Goal: Navigation & Orientation: Find specific page/section

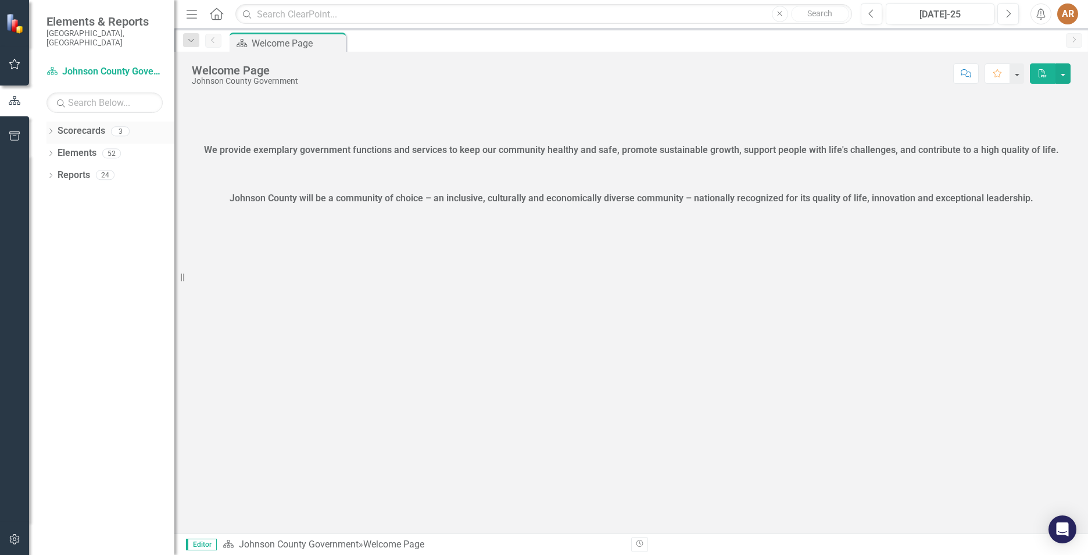
click at [50, 129] on icon "Dropdown" at bounding box center [51, 132] width 8 height 6
click at [84, 169] on link "DHE Strategic Scorecard-Current Year's Plan" at bounding box center [119, 175] width 110 height 13
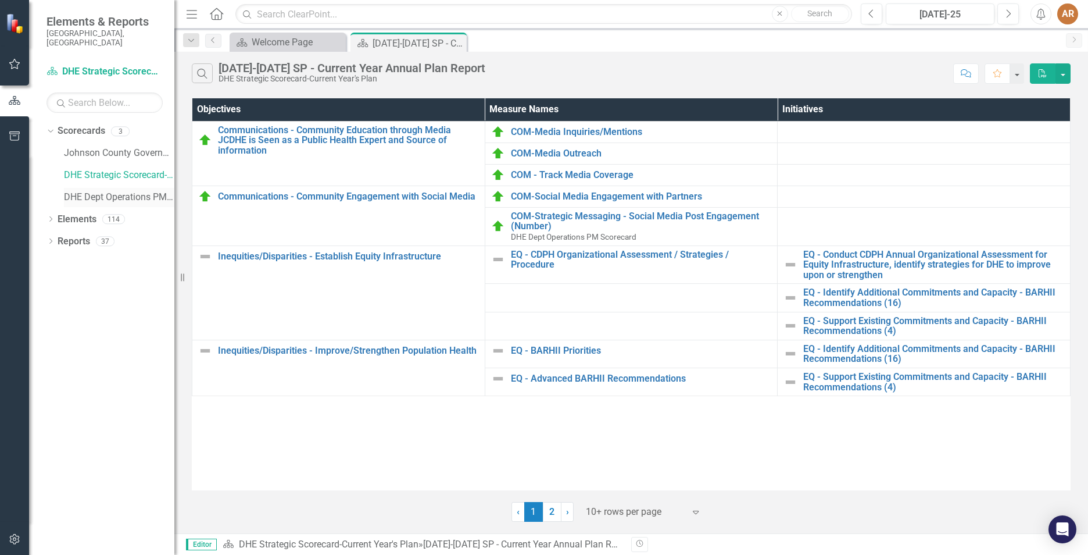
click at [110, 191] on link "DHE Dept Operations PM Scorecard" at bounding box center [119, 197] width 110 height 13
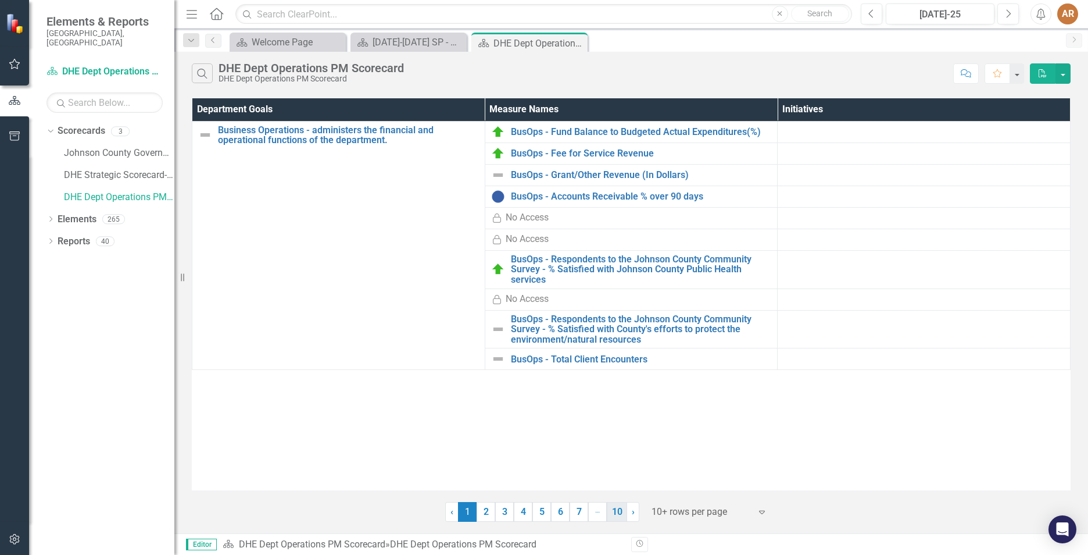
click at [618, 513] on link "10" at bounding box center [617, 512] width 20 height 20
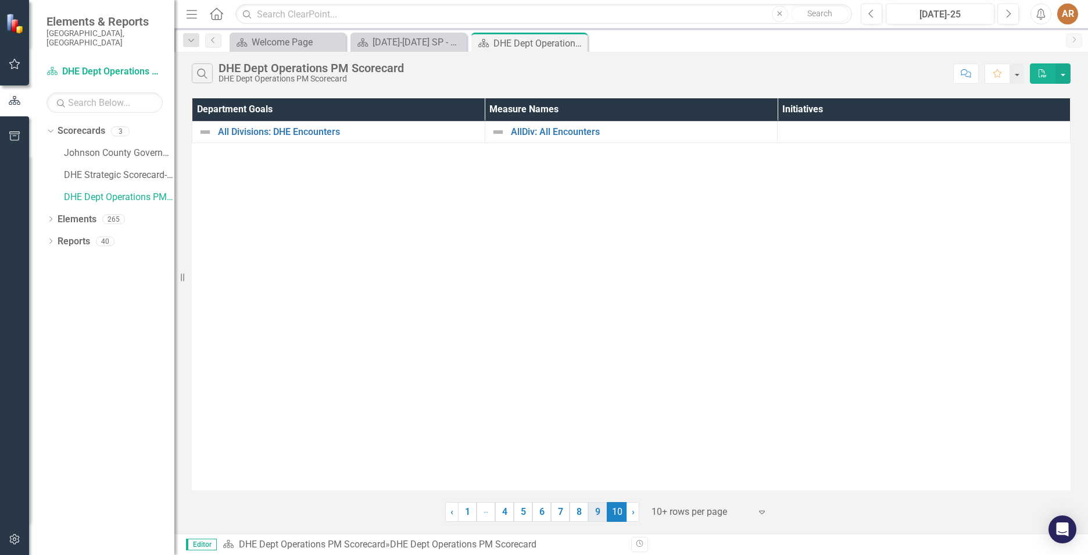
click at [597, 517] on link "9" at bounding box center [597, 512] width 19 height 20
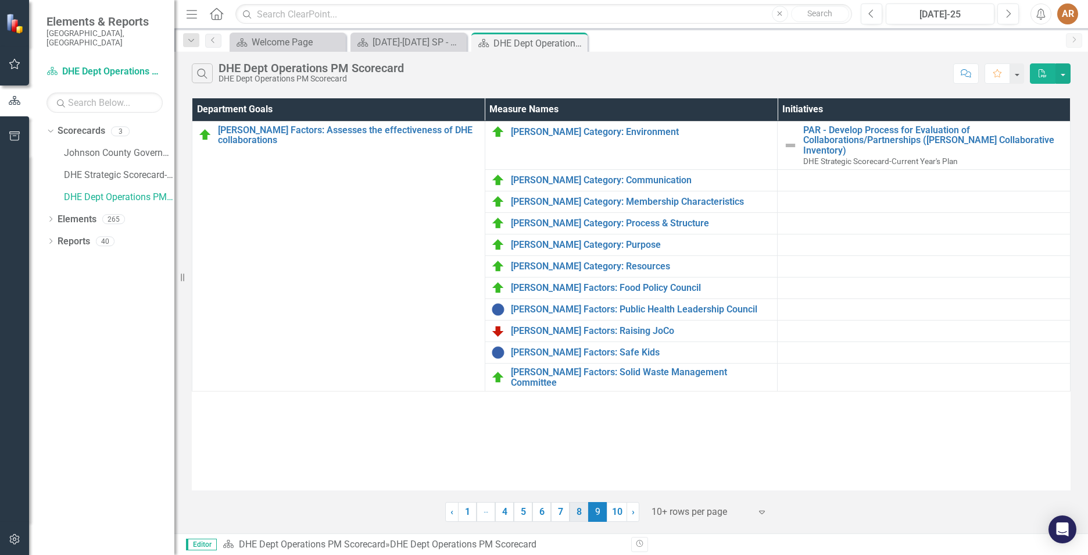
click at [582, 511] on link "8" at bounding box center [579, 512] width 19 height 20
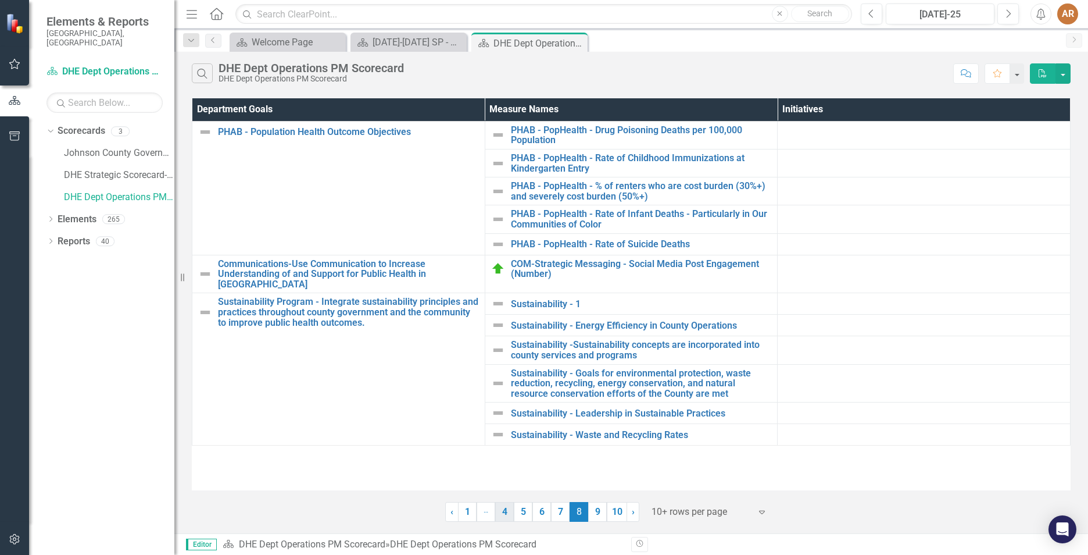
click at [507, 520] on link "4" at bounding box center [504, 512] width 19 height 20
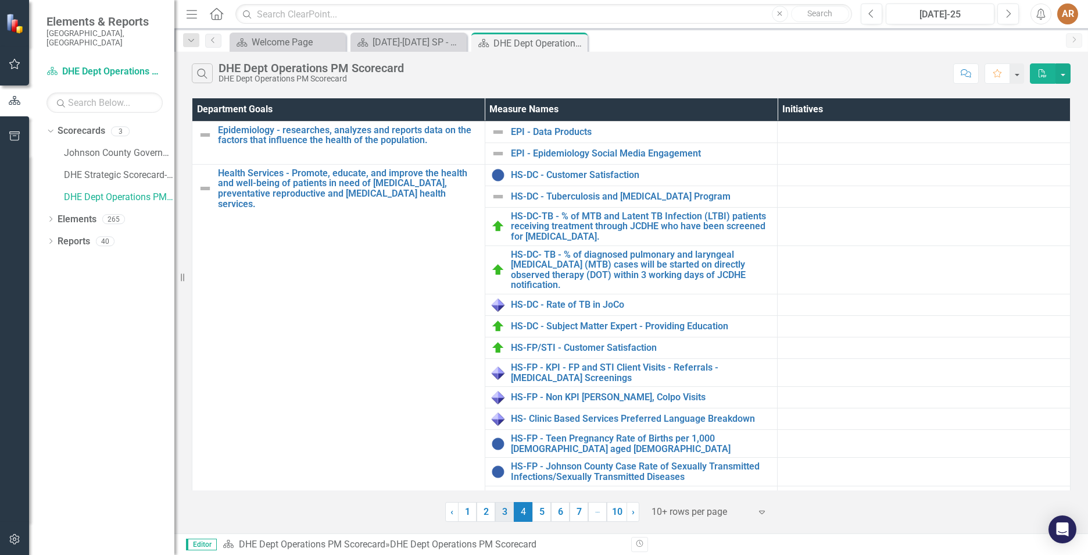
click at [507, 505] on link "3" at bounding box center [504, 512] width 19 height 20
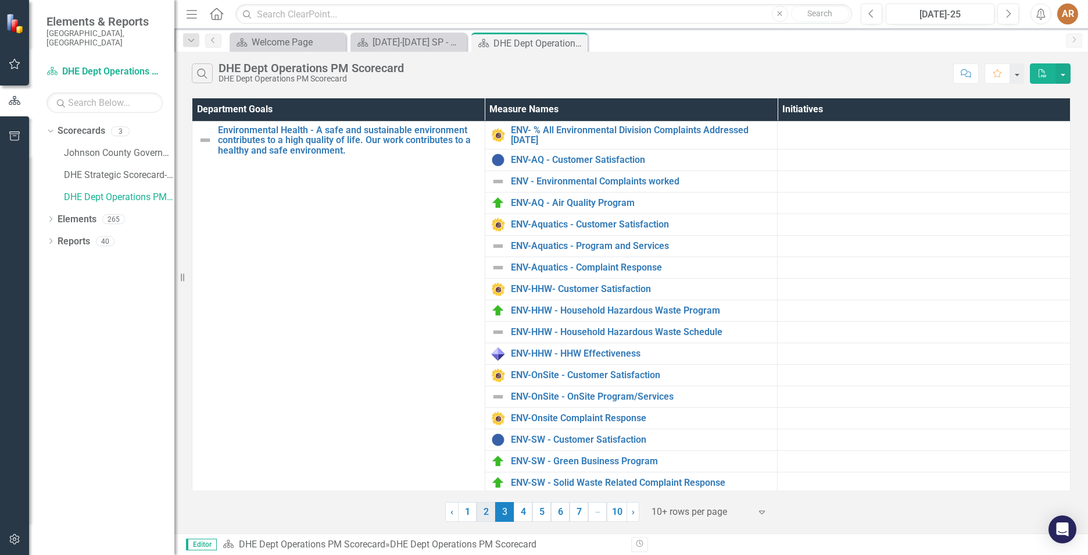
click at [493, 514] on link "2" at bounding box center [486, 512] width 19 height 20
